Goal: Transaction & Acquisition: Obtain resource

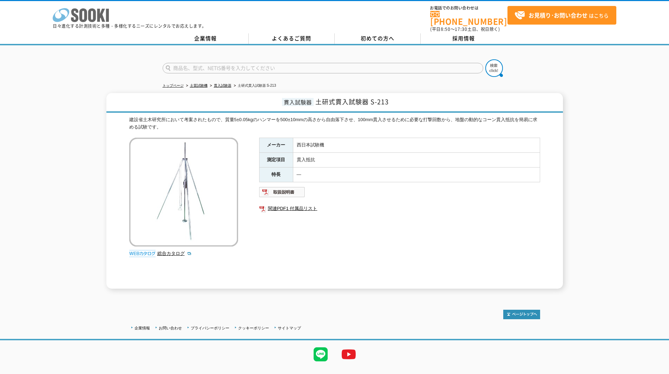
click at [104, 17] on icon "株式会社 ソーキ" at bounding box center [81, 15] width 56 height 14
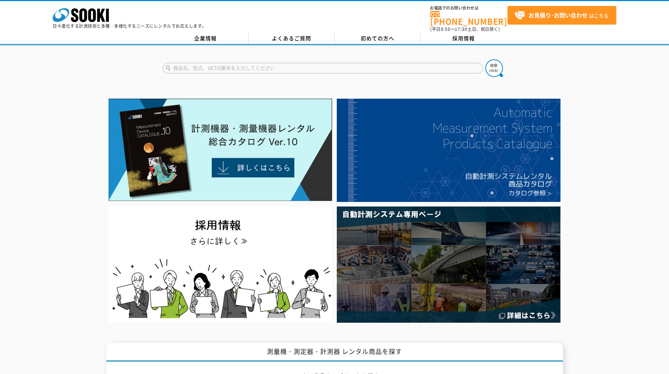
click at [239, 66] on input "text" at bounding box center [323, 68] width 321 height 11
type input "土壌強度"
click at [485, 59] on button at bounding box center [494, 68] width 18 height 18
